Goal: Task Accomplishment & Management: Use online tool/utility

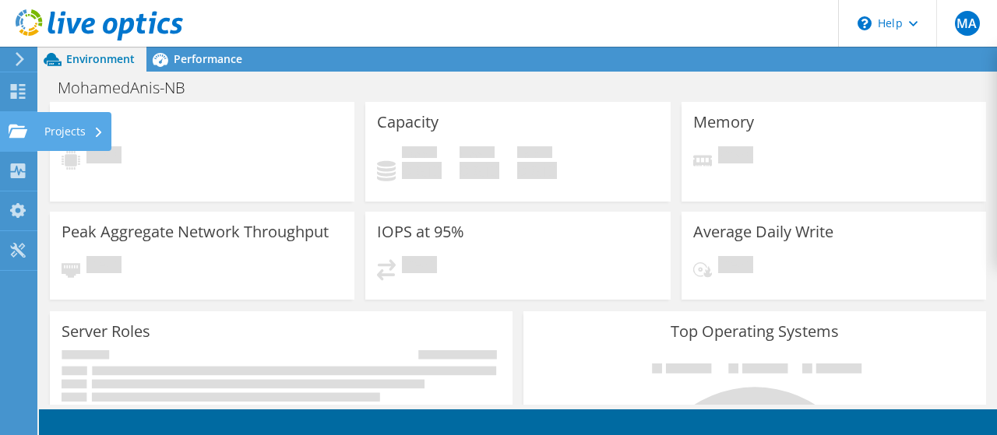
click at [73, 131] on div "Projects" at bounding box center [74, 131] width 75 height 39
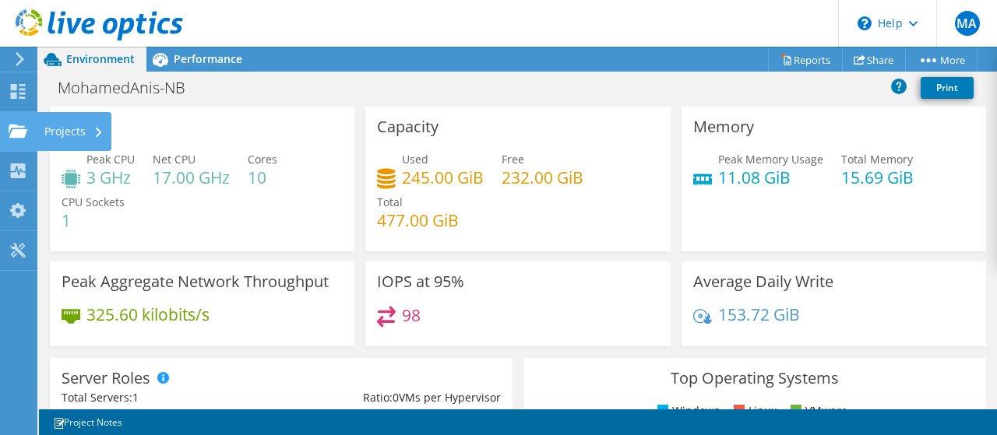
click at [83, 136] on div "Projects" at bounding box center [74, 131] width 75 height 39
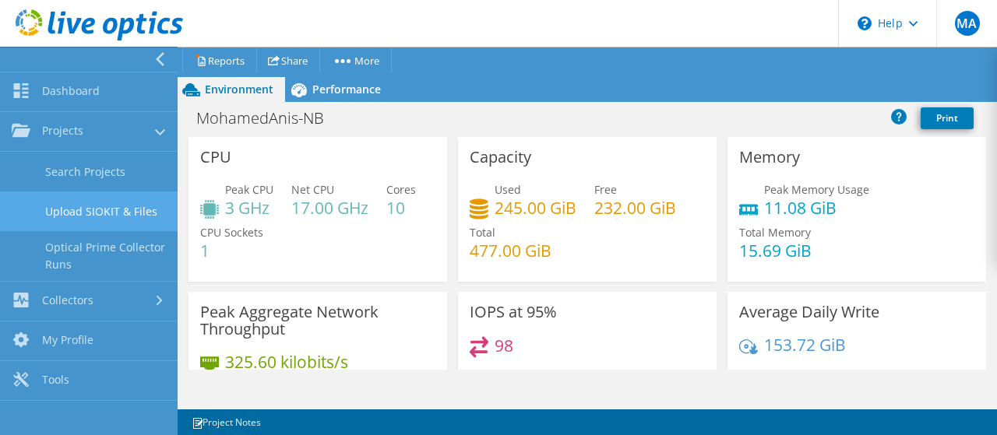
click at [130, 212] on link "Upload SIOKIT & Files" at bounding box center [89, 212] width 178 height 40
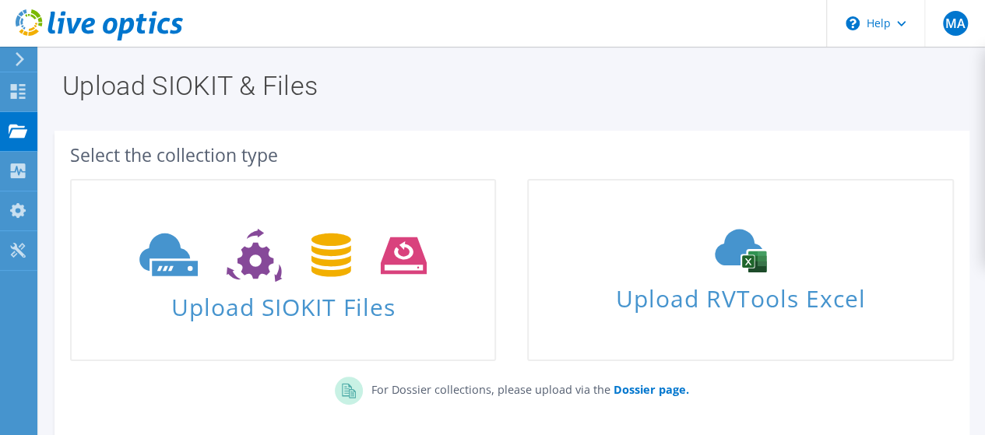
click at [322, 174] on div "Upload SIOKIT Files" at bounding box center [283, 270] width 457 height 198
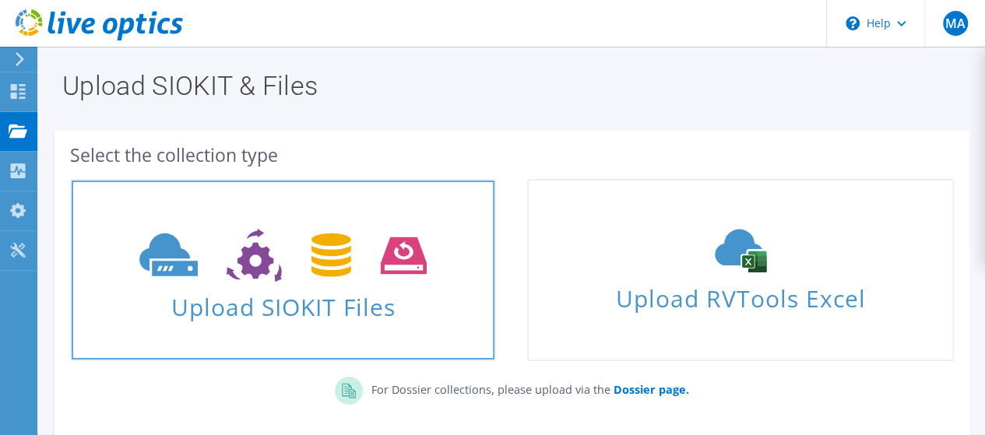
click at [336, 277] on icon at bounding box center [282, 256] width 287 height 54
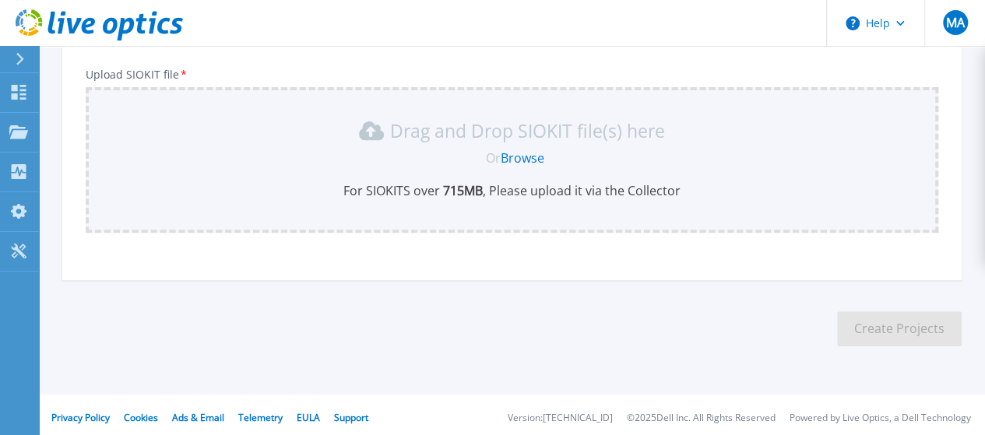
scroll to position [185, 0]
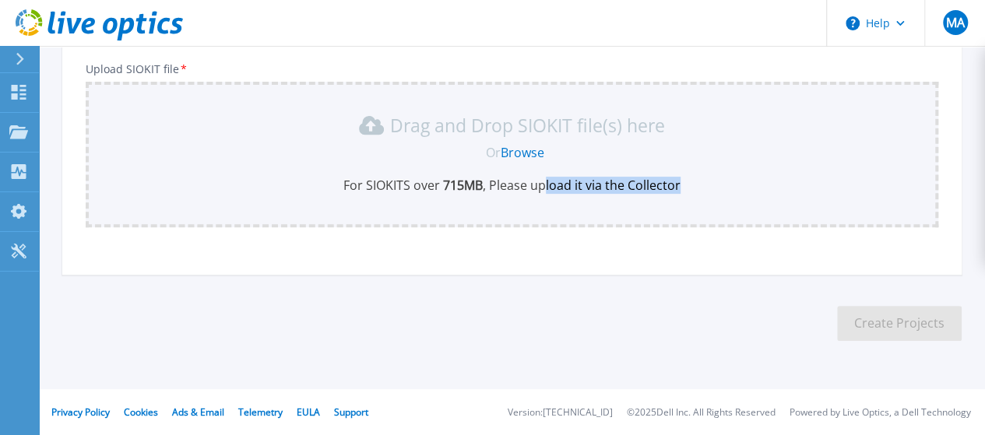
drag, startPoint x: 549, startPoint y: 178, endPoint x: 698, endPoint y: 180, distance: 148.8
click at [698, 180] on p "For SIOKITS over 715 MB , Please upload it via the Collector" at bounding box center [512, 185] width 834 height 17
click at [706, 171] on div "Drag and Drop SIOKIT file(s) here Or Browse For SIOKITS over 715 MB , Please up…" at bounding box center [512, 153] width 834 height 81
